Goal: Task Accomplishment & Management: Use online tool/utility

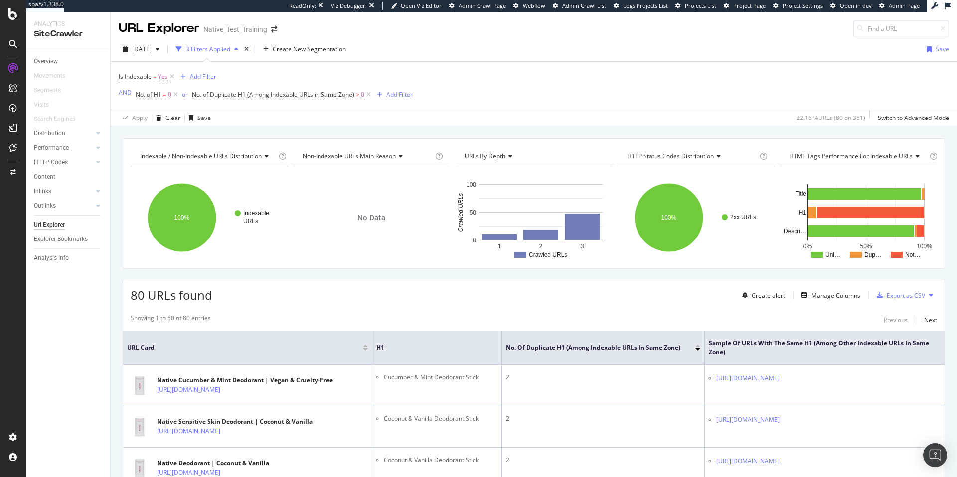
scroll to position [294, 0]
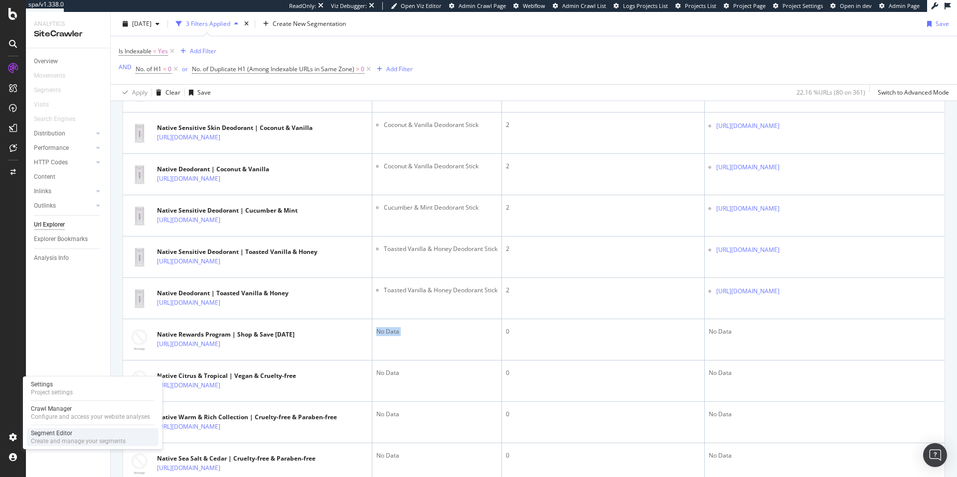
click at [66, 432] on div "Segment Editor" at bounding box center [78, 433] width 95 height 8
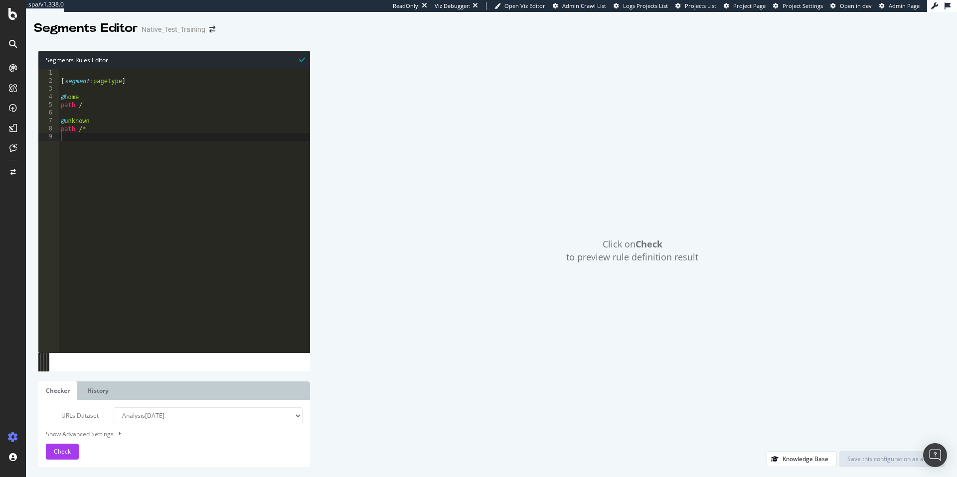
click at [249, 415] on select "Analysis [DATE] Or paste a list of URLs" at bounding box center [208, 416] width 189 height 17
